Goal: Information Seeking & Learning: Understand process/instructions

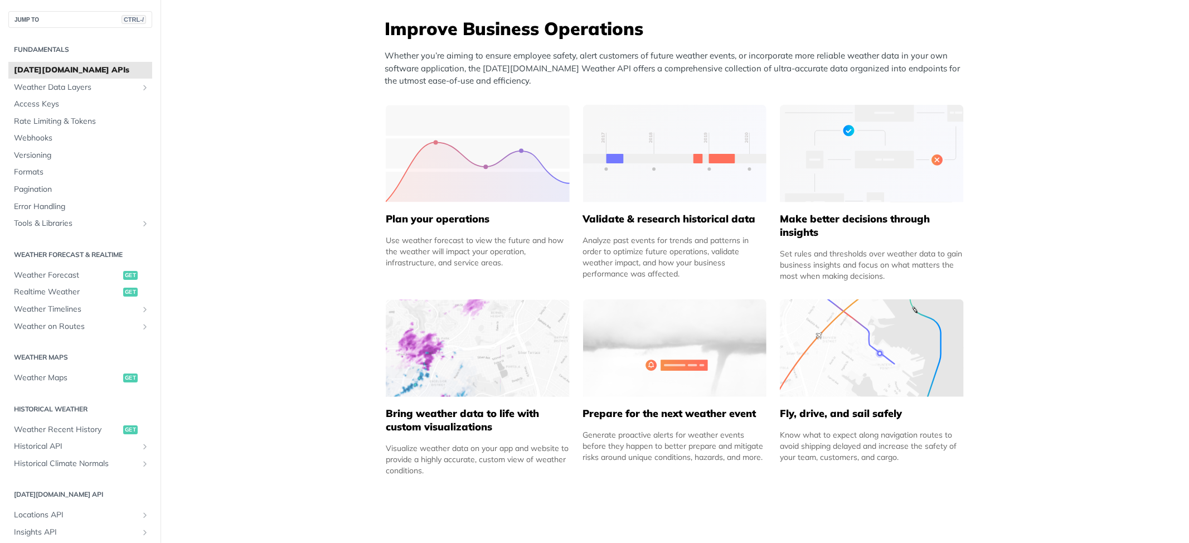
scroll to position [520, 0]
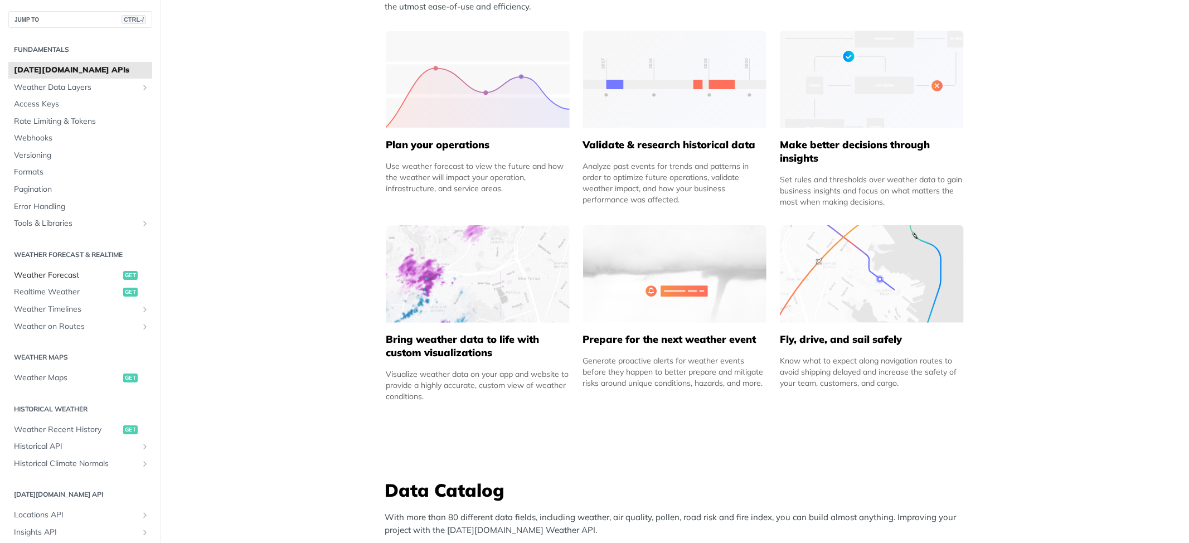
click at [75, 270] on span "Weather Forecast" at bounding box center [67, 275] width 107 height 11
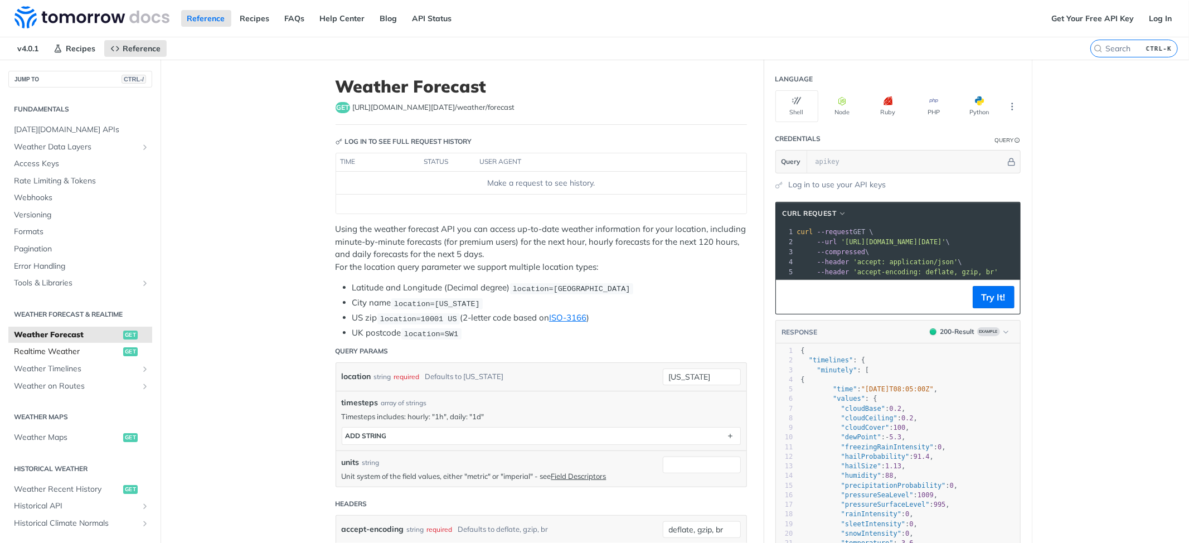
click at [47, 354] on span "Realtime Weather" at bounding box center [67, 351] width 107 height 11
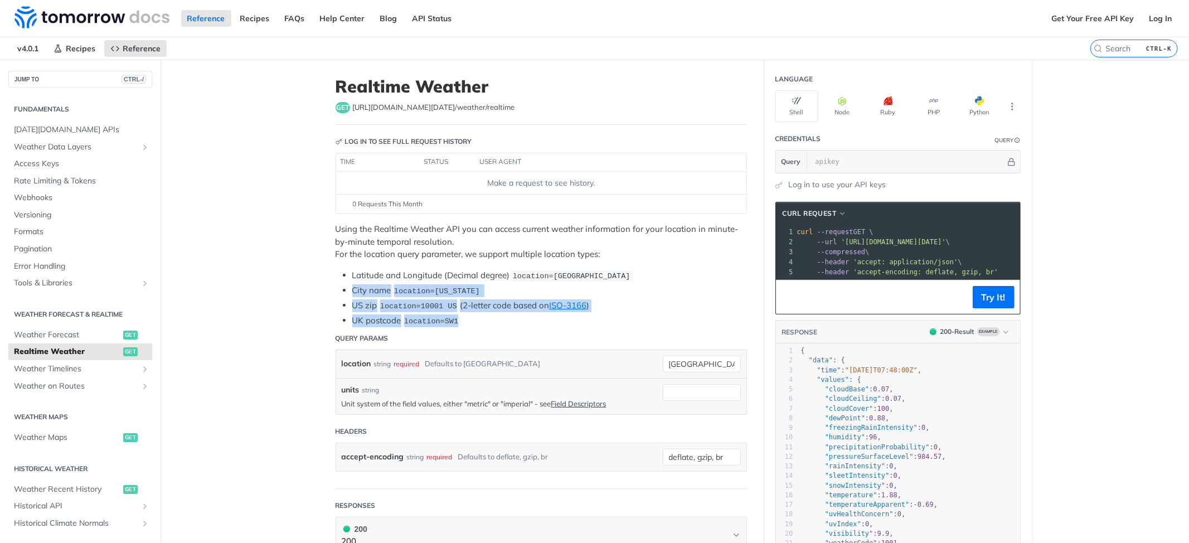
drag, startPoint x: 346, startPoint y: 293, endPoint x: 573, endPoint y: 326, distance: 229.3
click at [573, 326] on ul "Latitude and Longitude (Decimal degree) location=[GEOGRAPHIC_DATA] City name lo…" at bounding box center [542, 298] width 412 height 58
click at [573, 326] on li "UK postcode location=SW1" at bounding box center [549, 320] width 395 height 13
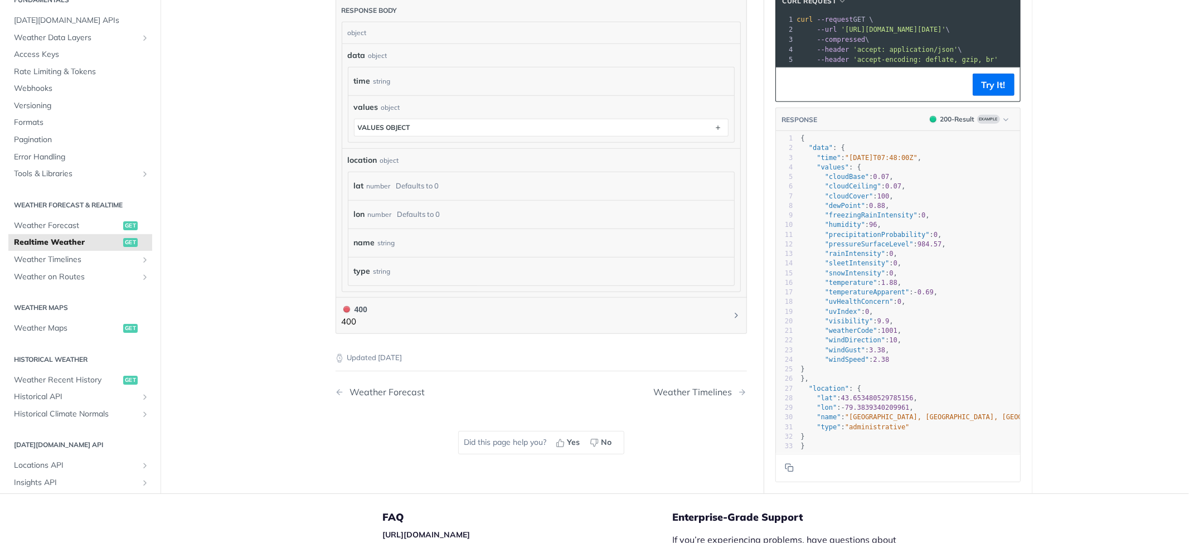
scroll to position [417, 0]
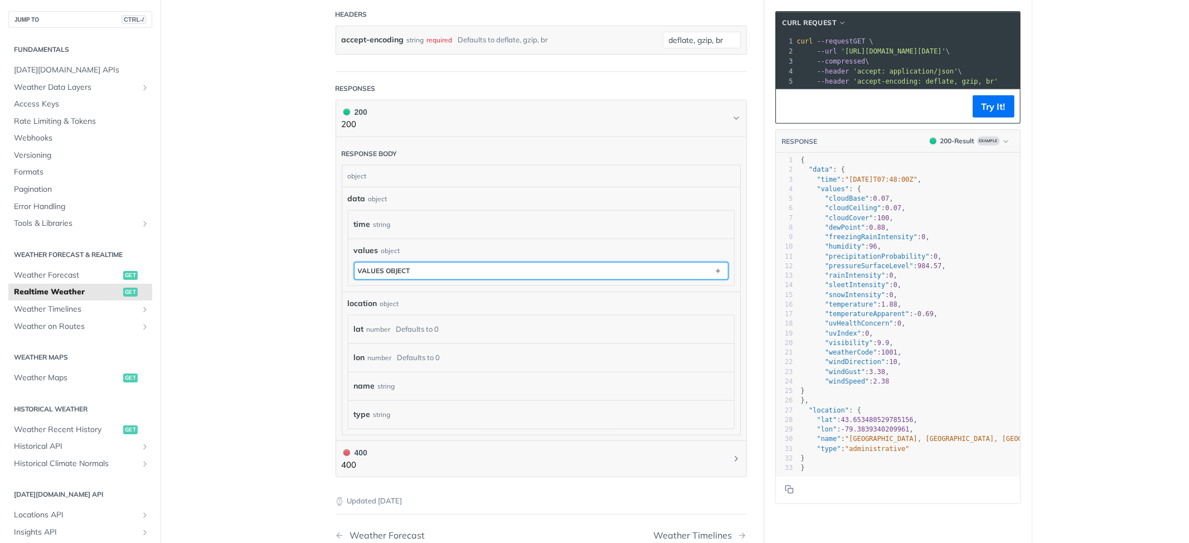
click at [704, 270] on button "values object" at bounding box center [542, 271] width 374 height 17
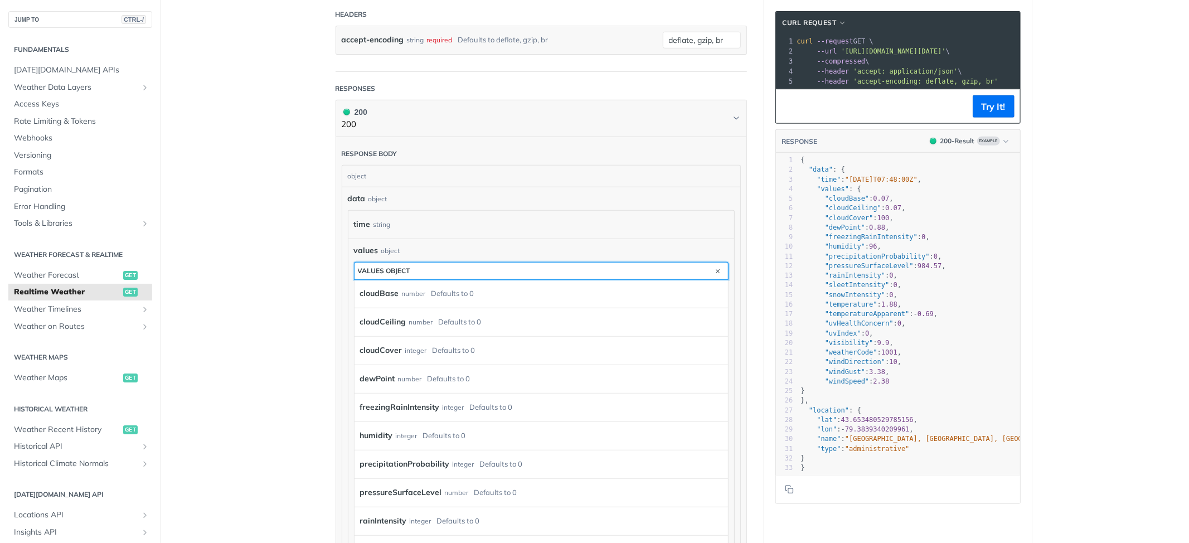
click at [704, 270] on button "values object" at bounding box center [542, 271] width 374 height 17
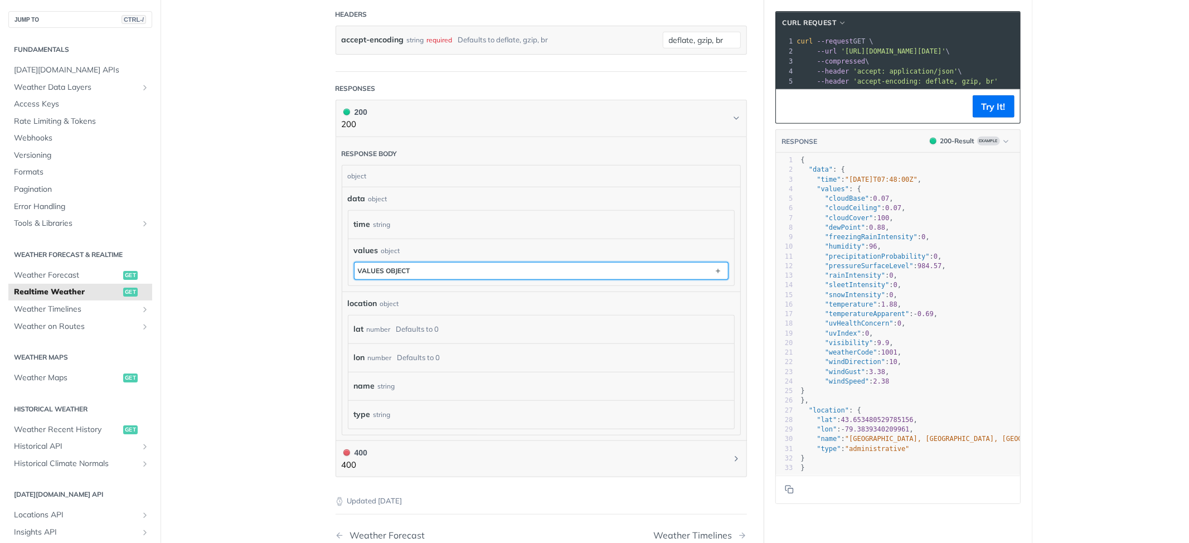
click at [704, 270] on button "values object" at bounding box center [542, 271] width 374 height 17
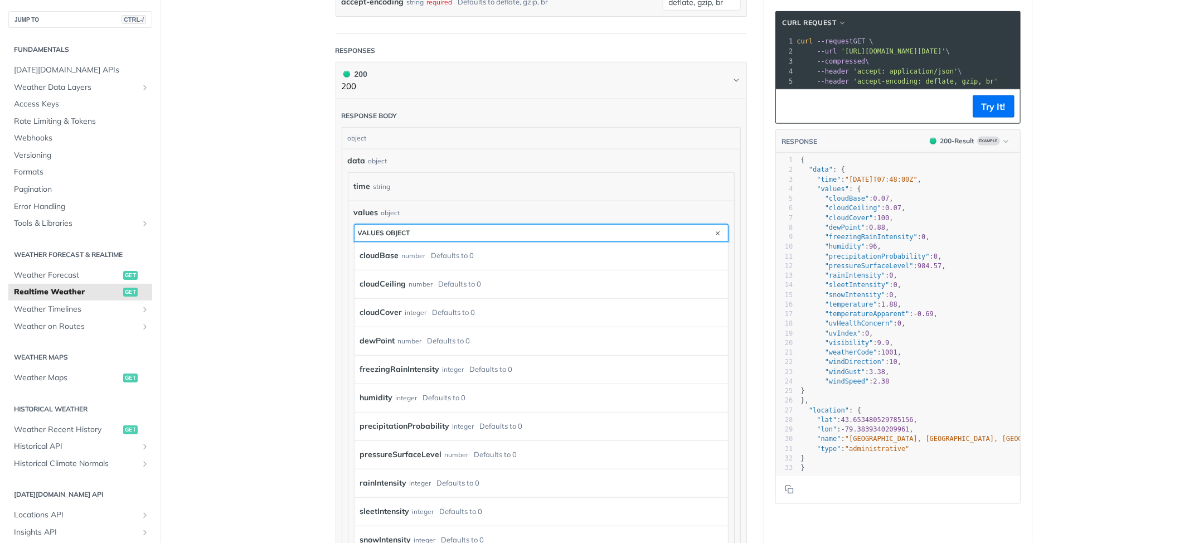
scroll to position [492, 0]
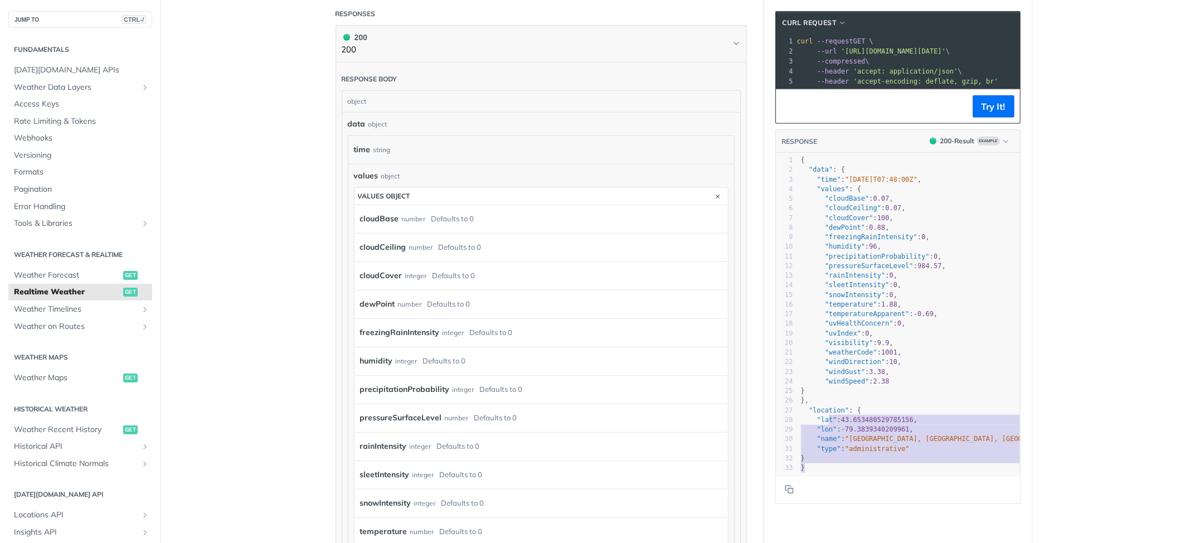
type textarea "tion": { "lat": 43.653480529785156, "lon": -79.3839340209961, "name": "Old Toro…"
drag, startPoint x: 810, startPoint y: 473, endPoint x: 823, endPoint y: 419, distance: 55.0
click at [823, 419] on div "1 { 2 "data" : { 3 "time" : "2023-01-26T07:48:00Z" , 4 "values" : { 5 "cloudBas…" at bounding box center [941, 314] width 285 height 317
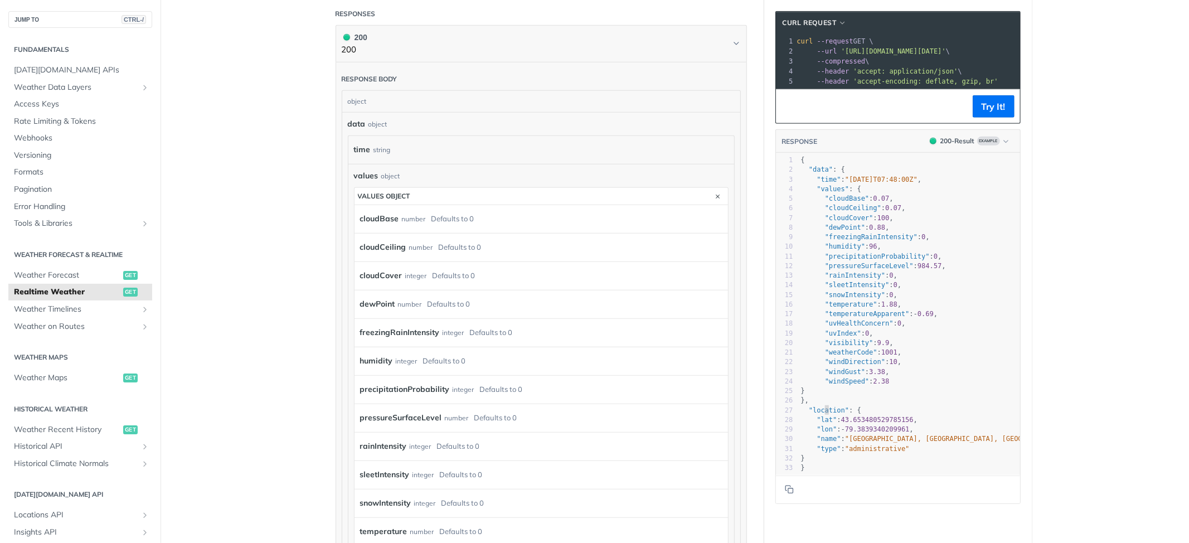
click at [822, 414] on span ""location"" at bounding box center [829, 410] width 40 height 8
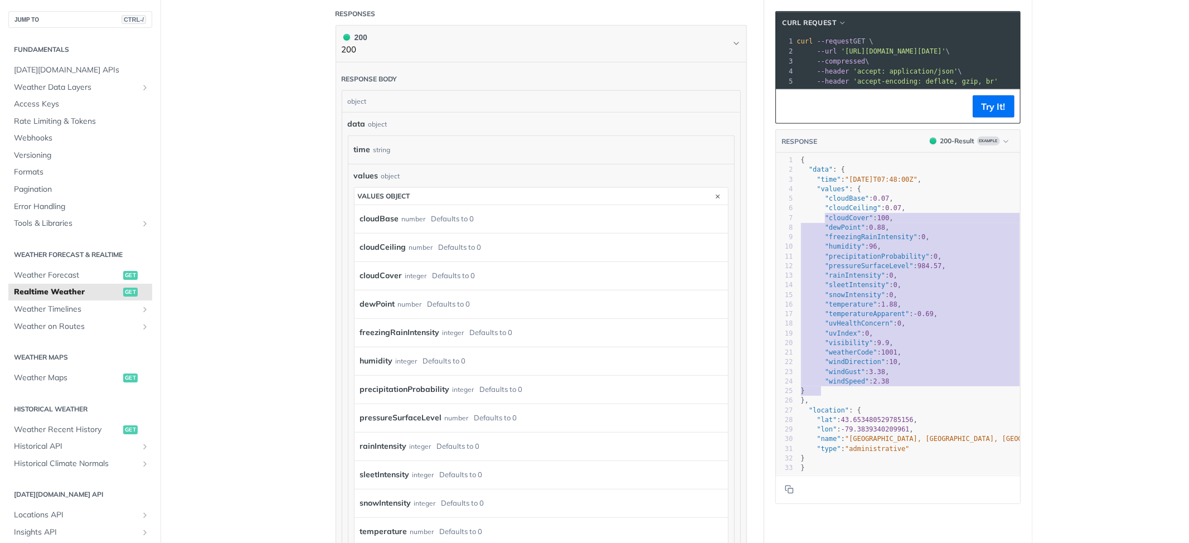
type textarea "ime": "2023-01-26T07:48:00Z", "values": { "cloudBase": 0.07, "cloudCeiling": 0.…"
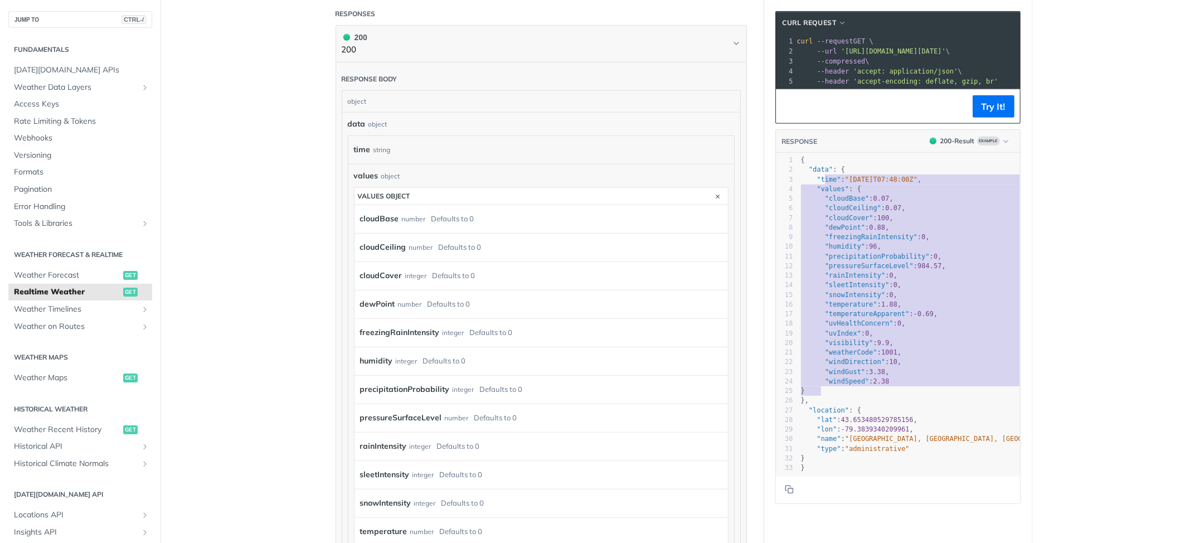
drag, startPoint x: 824, startPoint y: 399, endPoint x: 820, endPoint y: 192, distance: 207.5
click at [820, 192] on div "1 { 2 "data" : { 3 "time" : "2023-01-26T07:48:00Z" , 4 "values" : { 5 "cloudBas…" at bounding box center [941, 314] width 285 height 317
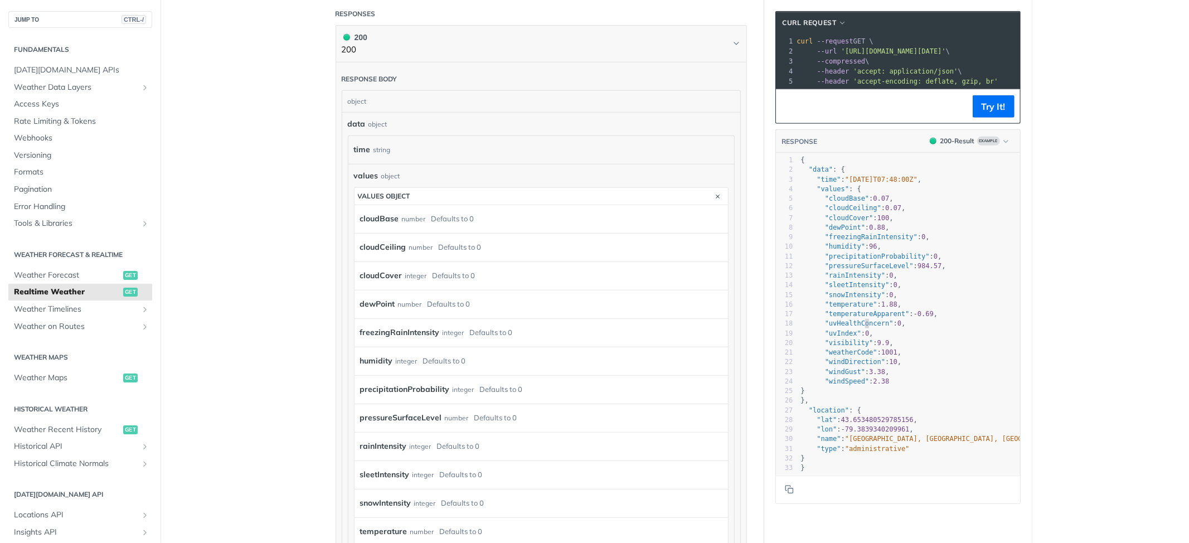
click at [859, 327] on span ""uvHealthConcern"" at bounding box center [859, 324] width 69 height 8
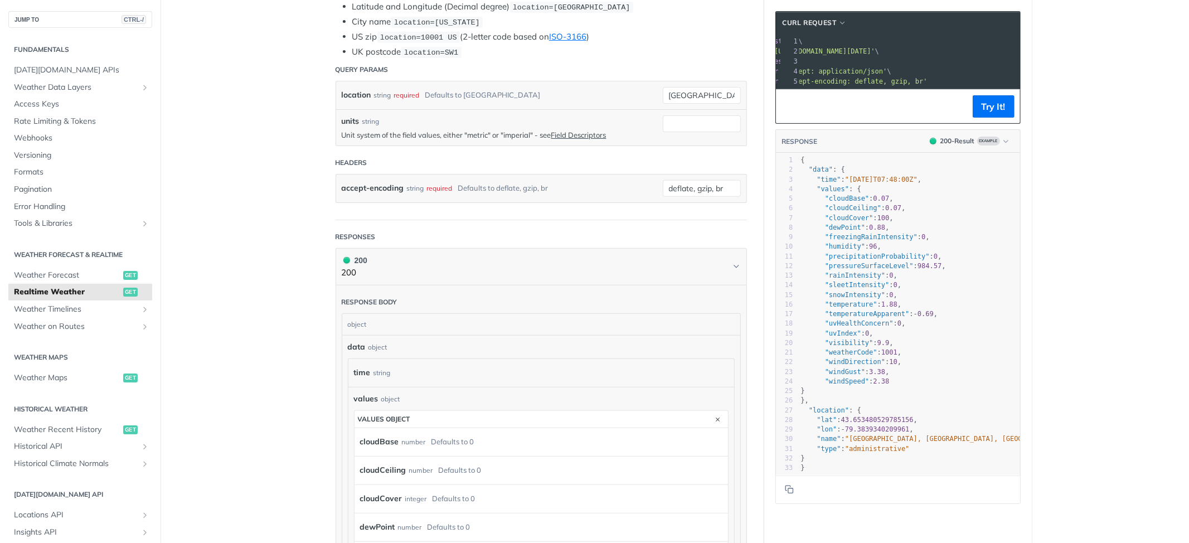
scroll to position [0, 0]
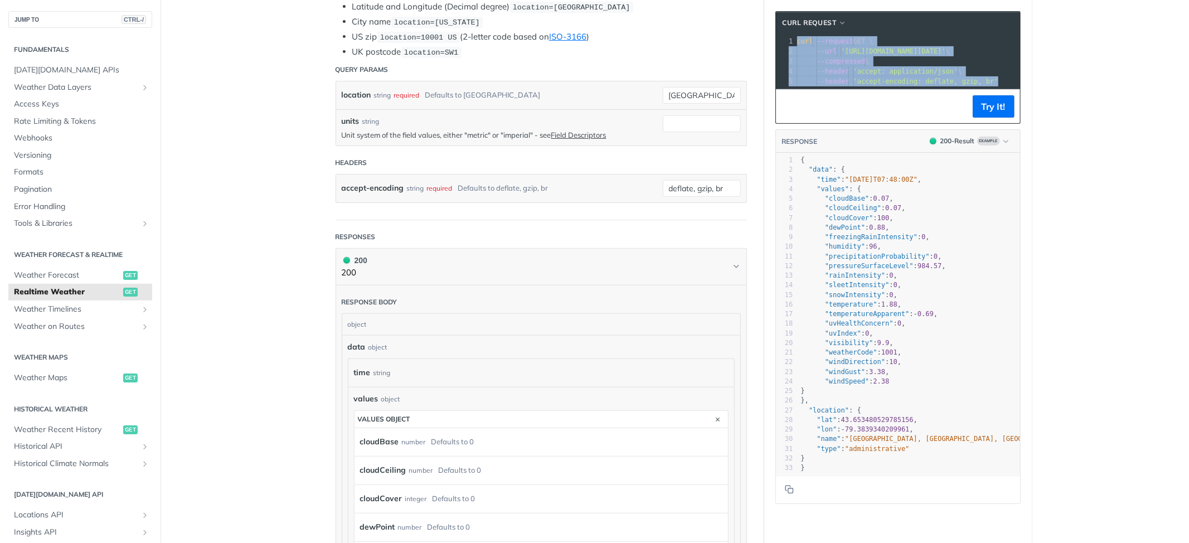
drag, startPoint x: 792, startPoint y: 45, endPoint x: 1039, endPoint y: 83, distance: 249.8
copy div "curl --request GET \ 2 --url 'https://api.tomorrow.io/v4/weather/realtime?locat…"
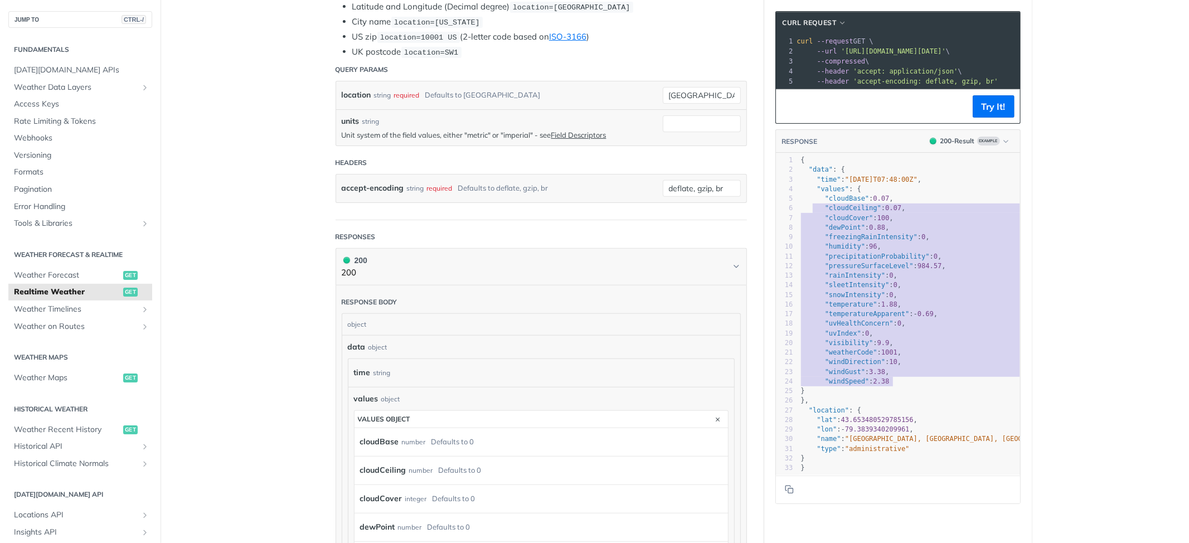
type textarea ""values": { "cloudBase": 0.07, "cloudCeiling": 0.07, "cloudCover": 100, "dewPoi…"
drag, startPoint x: 912, startPoint y: 391, endPoint x: 807, endPoint y: 196, distance: 221.5
click at [807, 196] on div "1 { 2 "data" : { 3 "time" : "2023-01-26T07:48:00Z" , 4 "values" : { 5 "cloudBas…" at bounding box center [941, 314] width 285 height 317
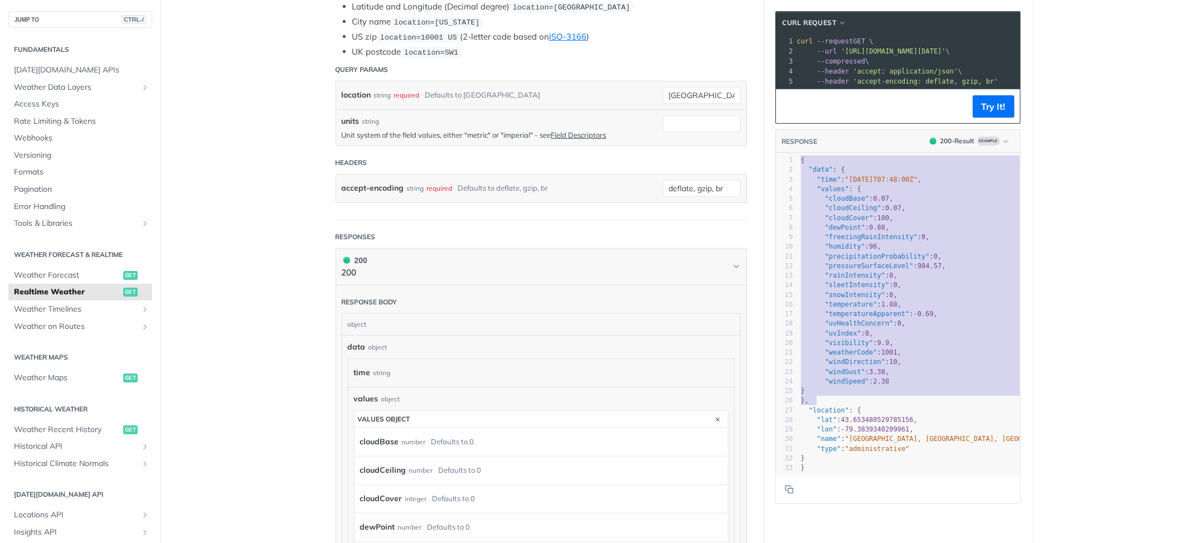
type textarea "{ "data": { "time": "2023-01-26T07:48:00Z", "values": { "cloudBase": 0.07, "clo…"
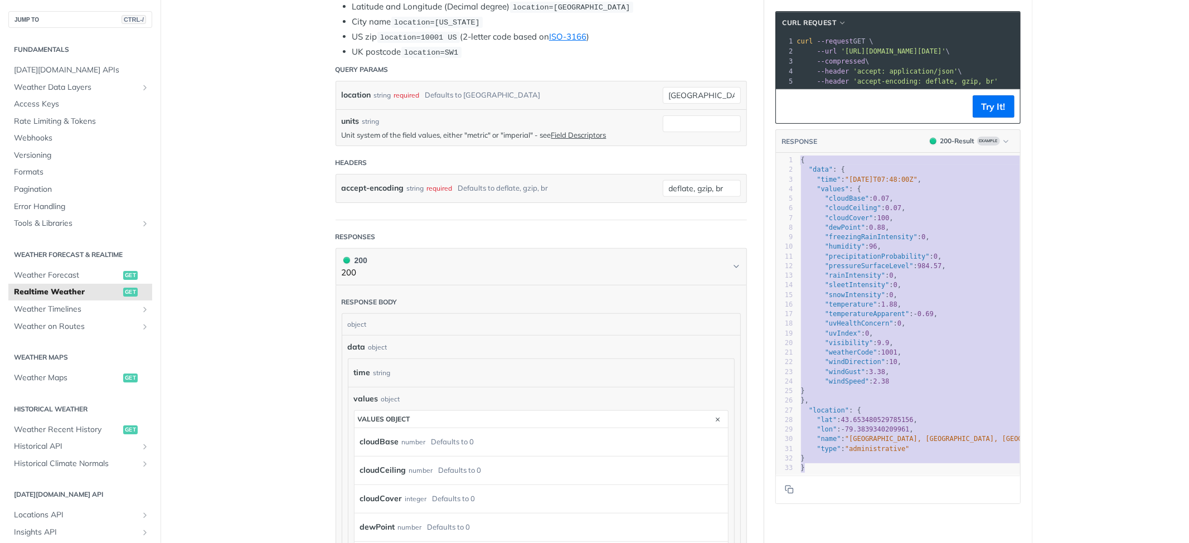
drag, startPoint x: 791, startPoint y: 170, endPoint x: 851, endPoint y: 480, distance: 315.3
click at [851, 480] on div "x 1 { 2 "data" : { 3 "time" : "2023-01-26T07:48:00Z" , 4 "values" : { 5 "cloudB…" at bounding box center [912, 328] width 272 height 350
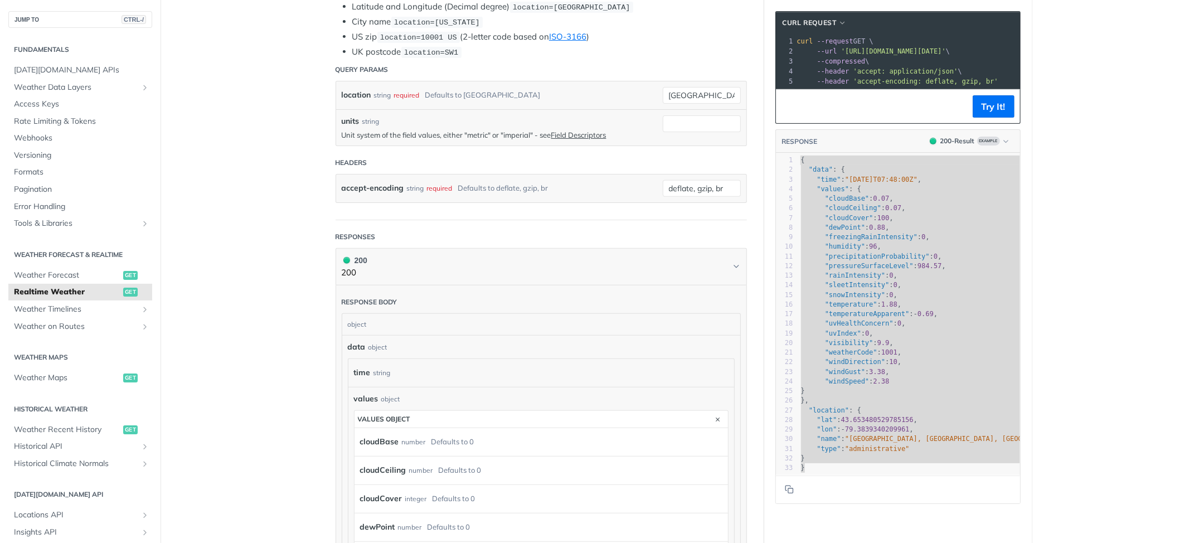
scroll to position [555, 0]
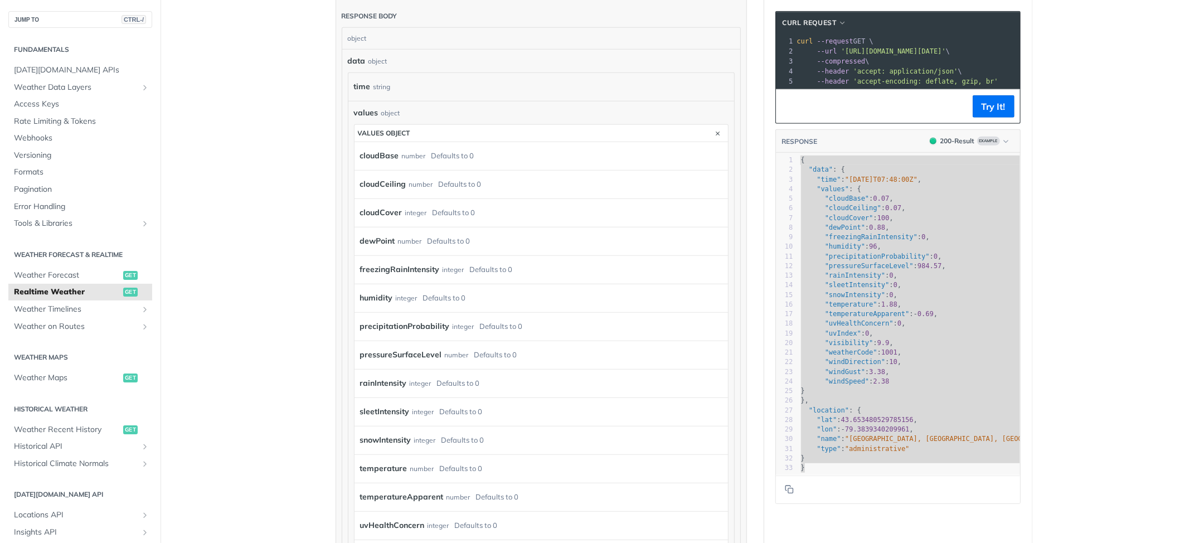
click at [485, 383] on div "rainIntensity integer Defaults to 0" at bounding box center [538, 383] width 357 height 17
click at [437, 383] on div "Defaults to 0" at bounding box center [458, 383] width 43 height 16
click at [403, 386] on div "rainIntensity integer Defaults to 0" at bounding box center [538, 383] width 357 height 17
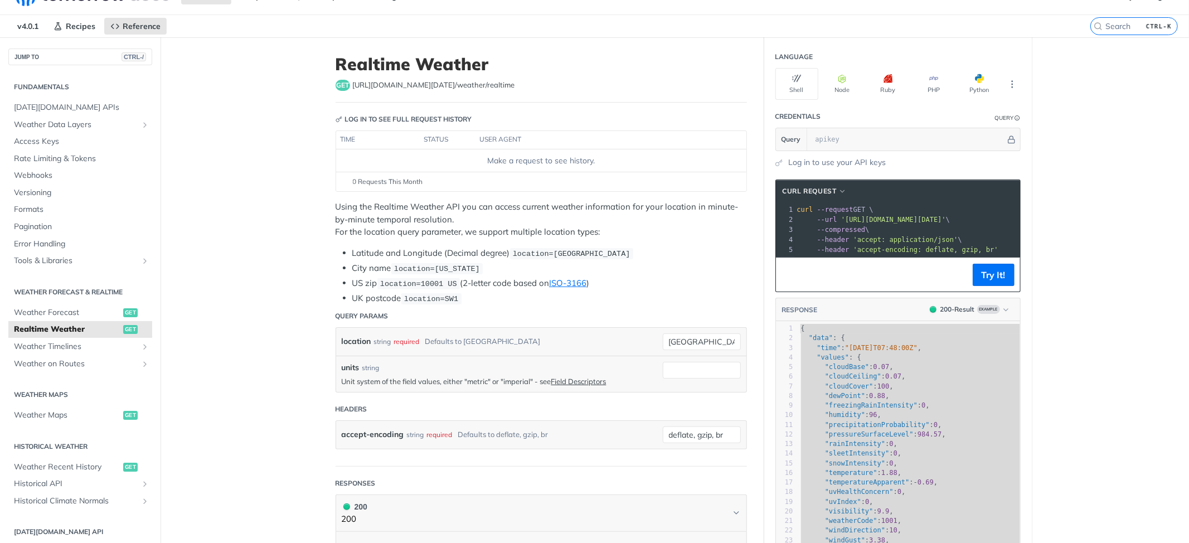
scroll to position [0, 0]
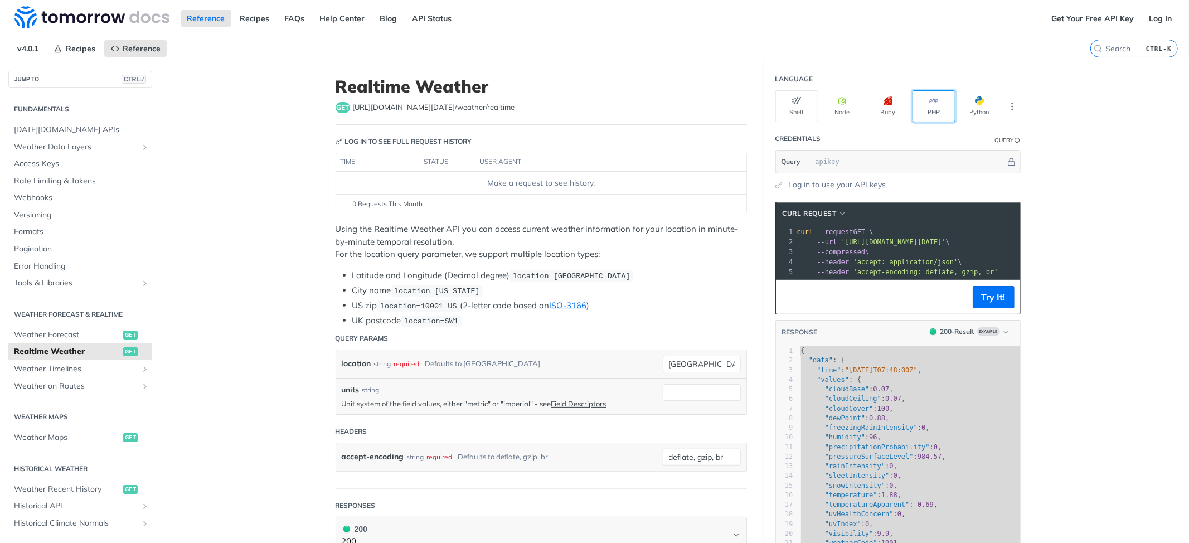
click at [930, 103] on icon "button" at bounding box center [934, 100] width 9 height 9
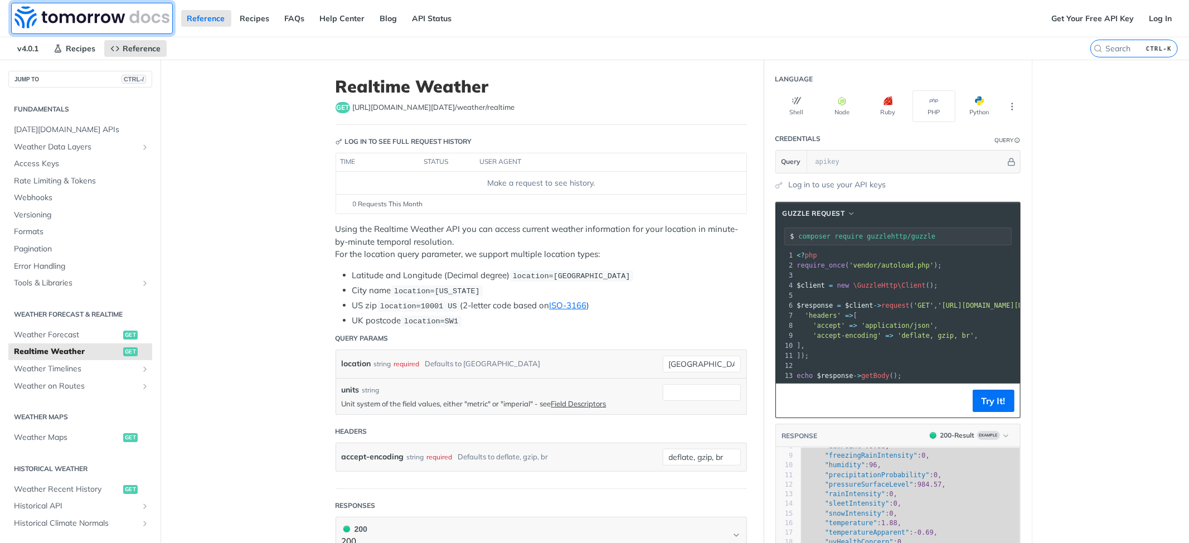
click at [57, 17] on img at bounding box center [91, 17] width 155 height 22
